Goal: Task Accomplishment & Management: Use online tool/utility

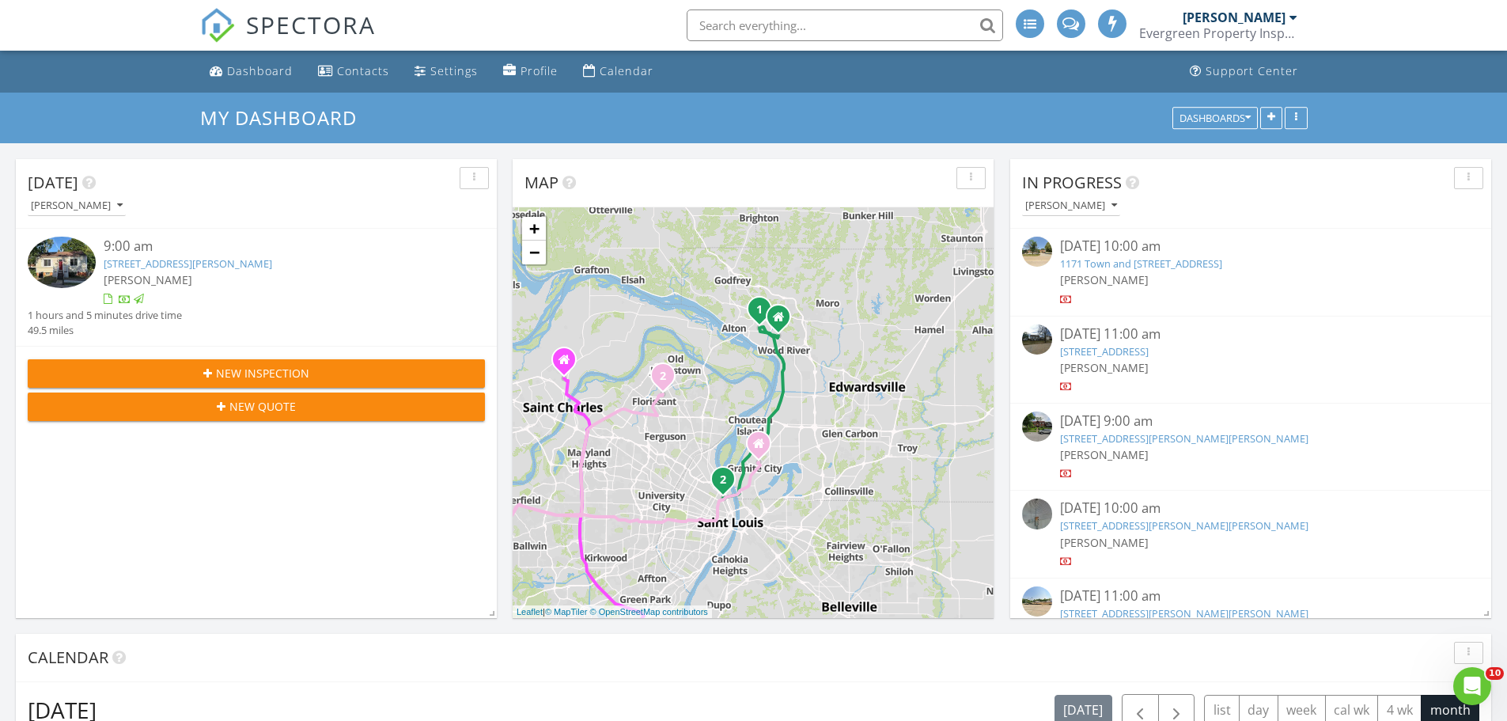
scroll to position [1306, 1531]
click at [732, 22] on input "text" at bounding box center [845, 25] width 316 height 32
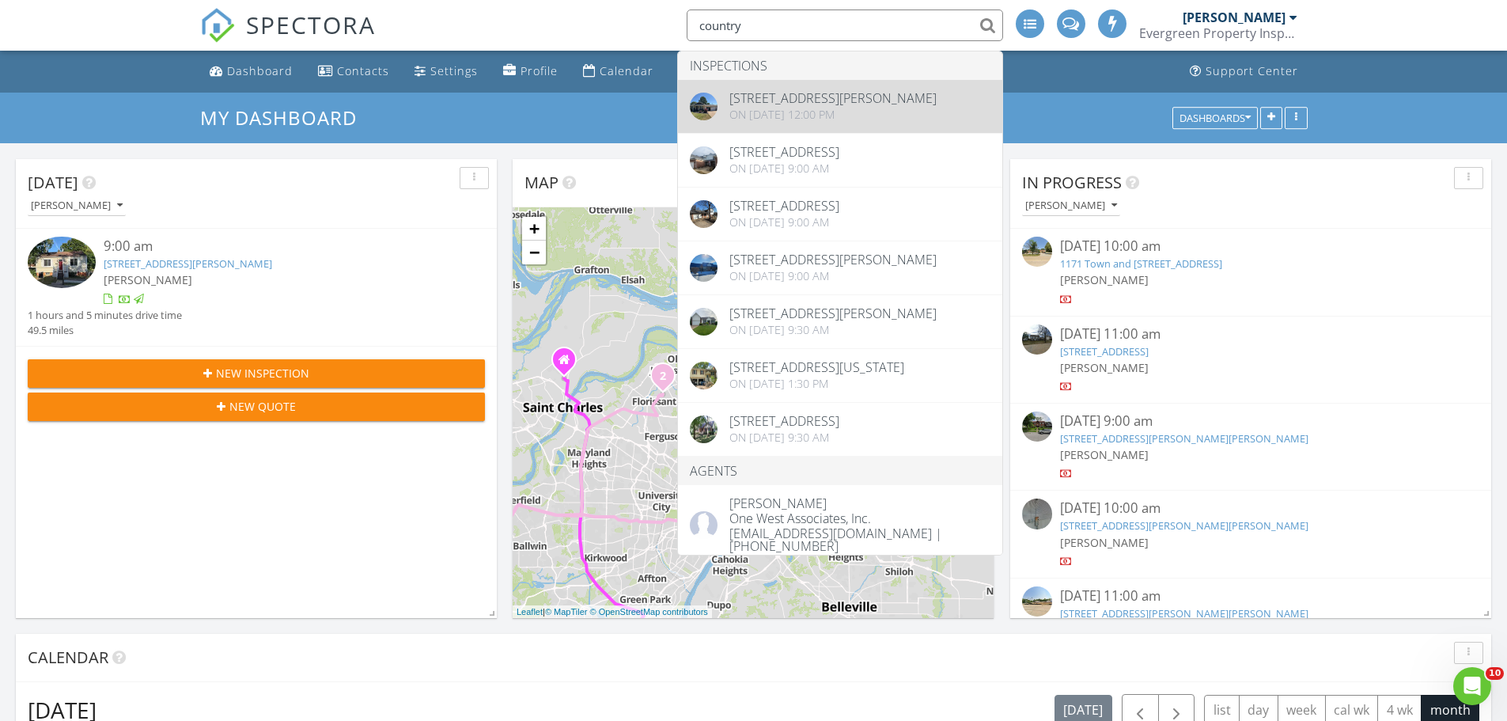
type input "country"
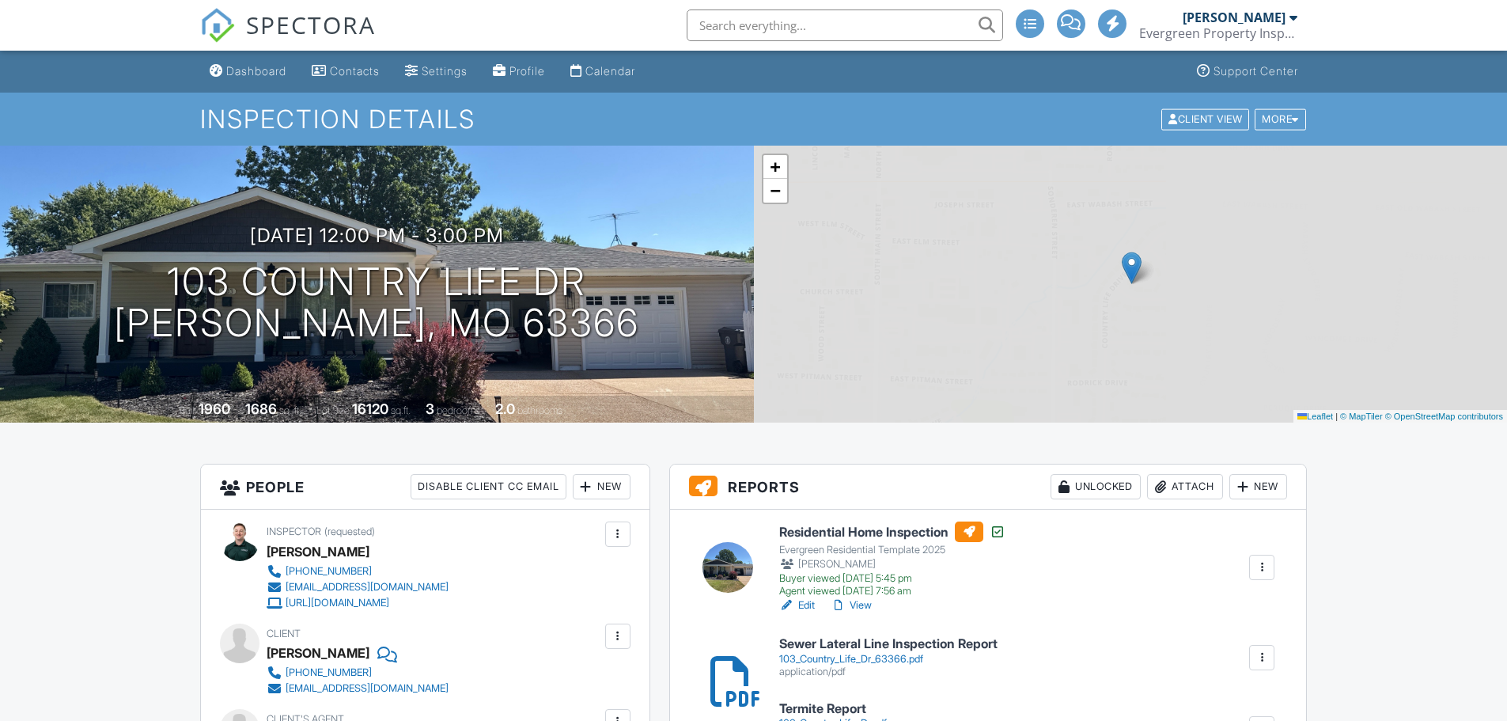
drag, startPoint x: 0, startPoint y: 0, endPoint x: 1198, endPoint y: 249, distance: 1224.0
click at [1198, 474] on div "Attach" at bounding box center [1185, 486] width 76 height 25
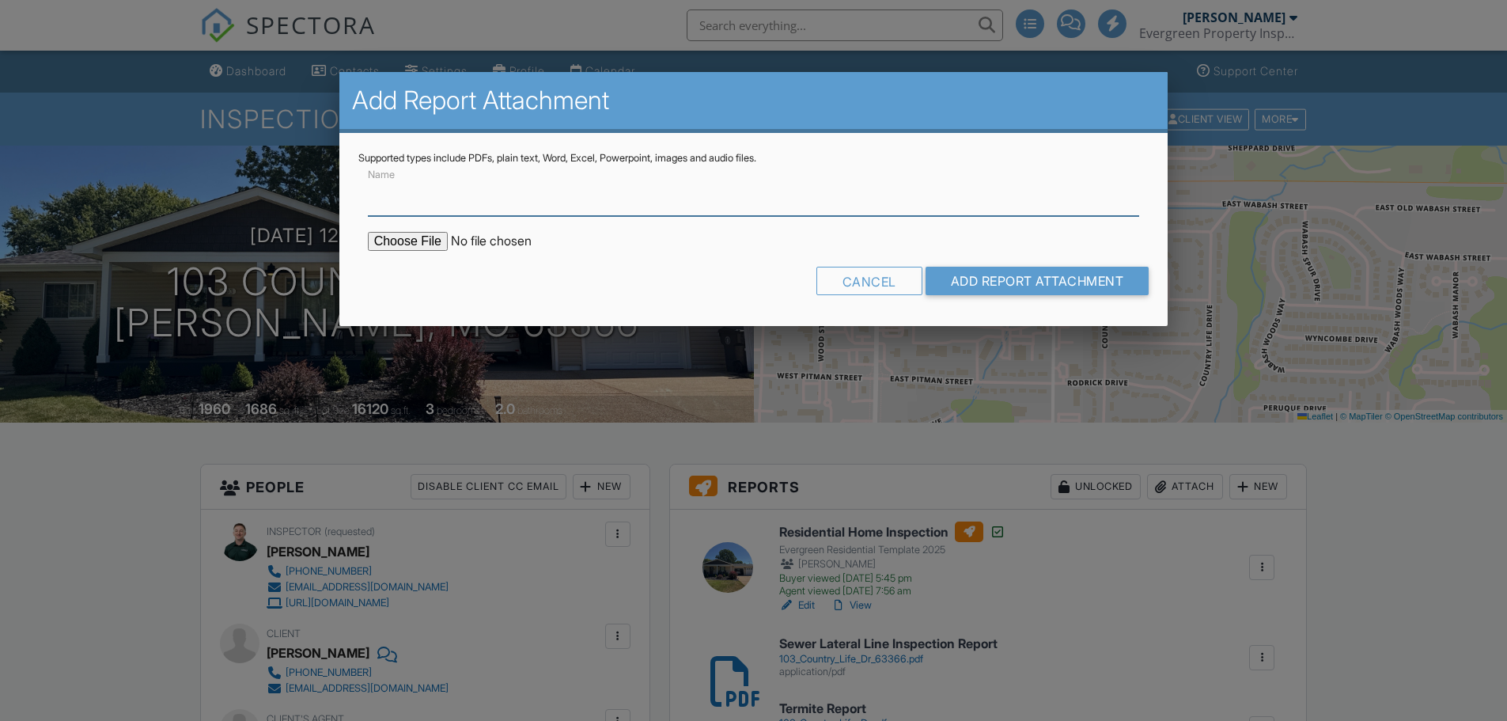
click at [522, 212] on input "Name" at bounding box center [754, 196] width 772 height 39
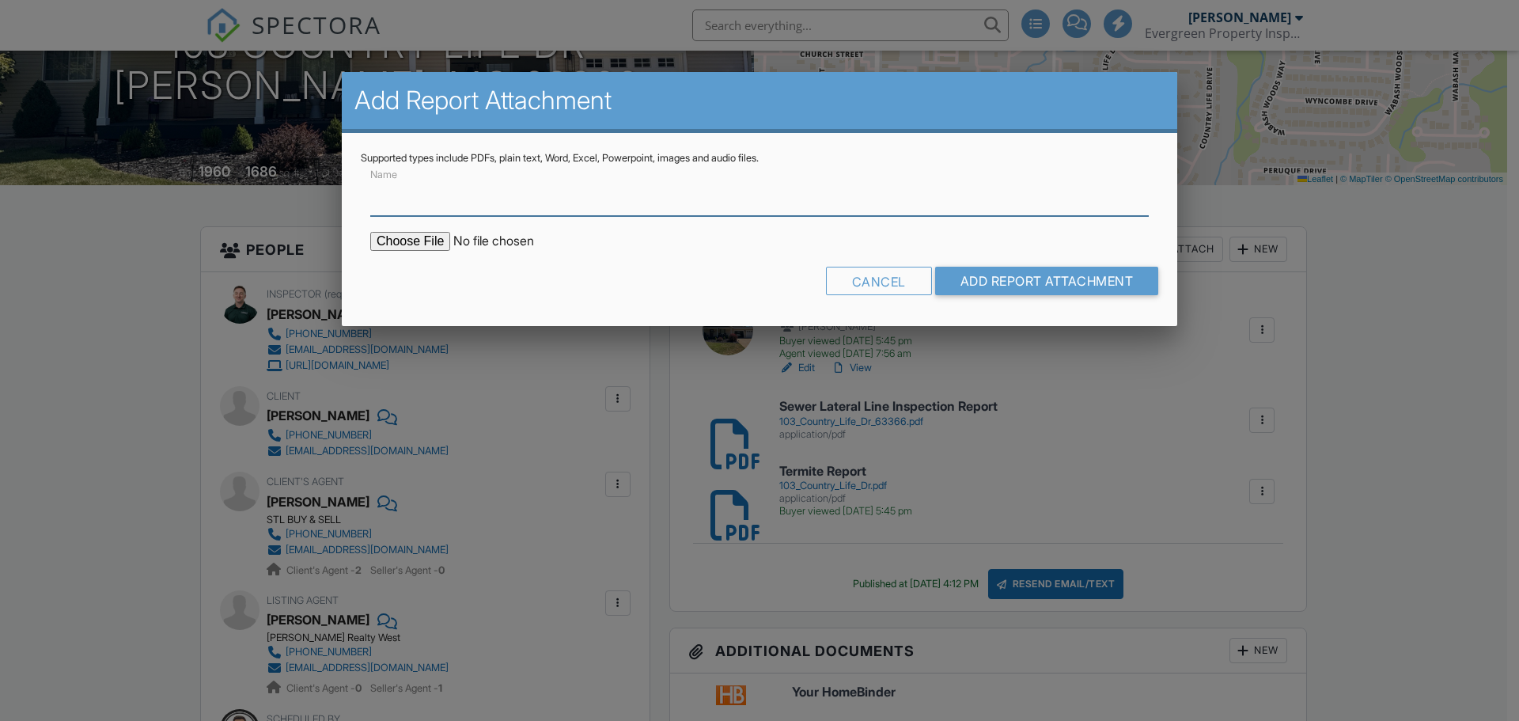
type input "Radon Report"
click at [414, 233] on input "file" at bounding box center [504, 241] width 269 height 19
type input "C:\fakepath\103-Country-Life-Dr202508281518RADON.pdf"
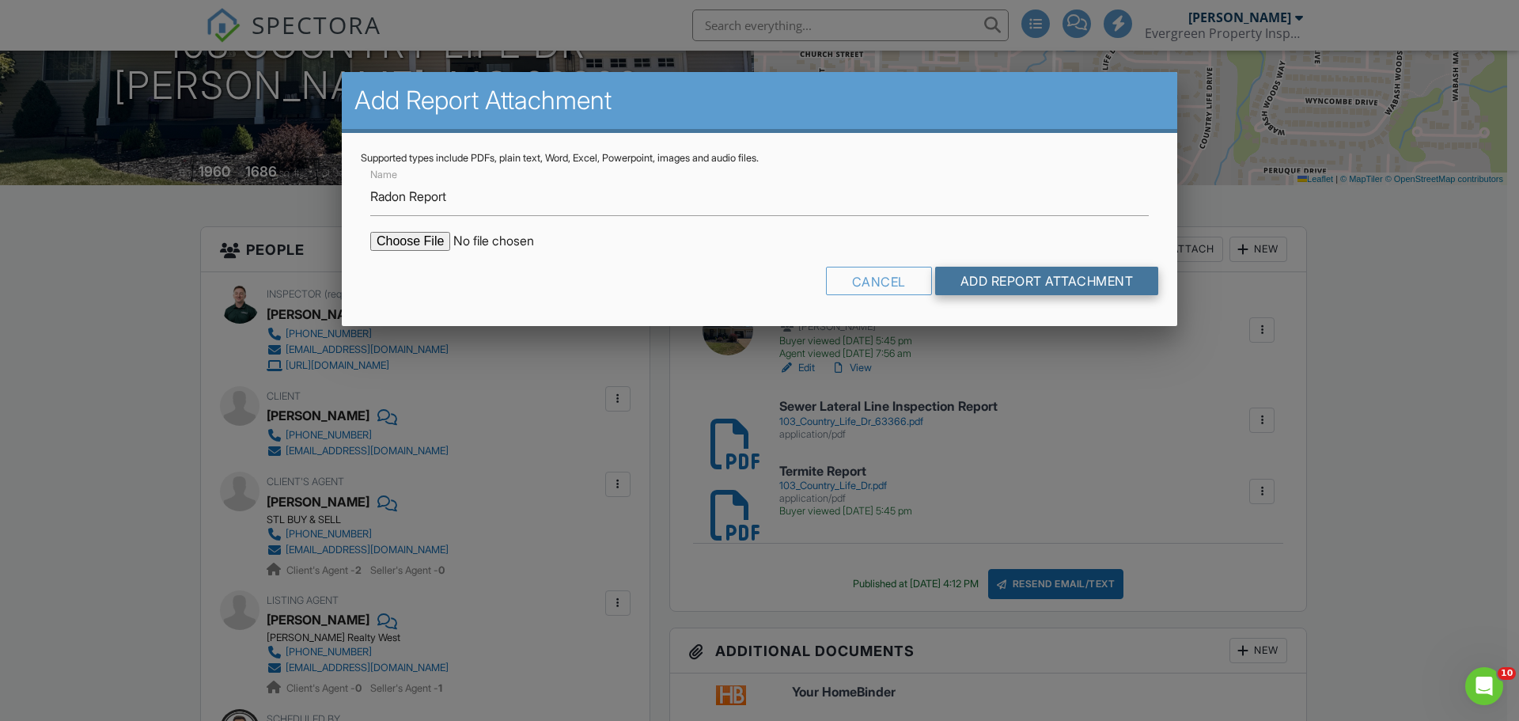
click at [989, 283] on input "Add Report Attachment" at bounding box center [1047, 281] width 224 height 28
